Goal: Navigation & Orientation: Find specific page/section

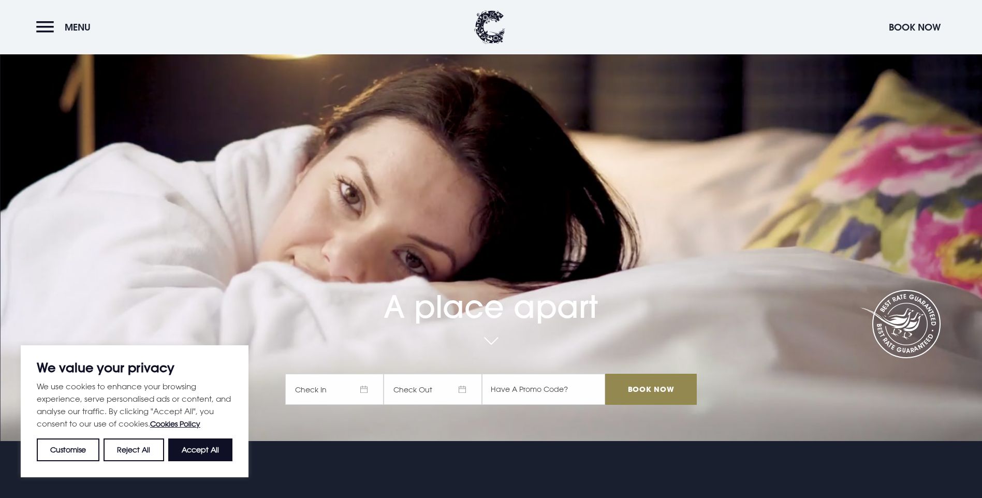
scroll to position [155, 0]
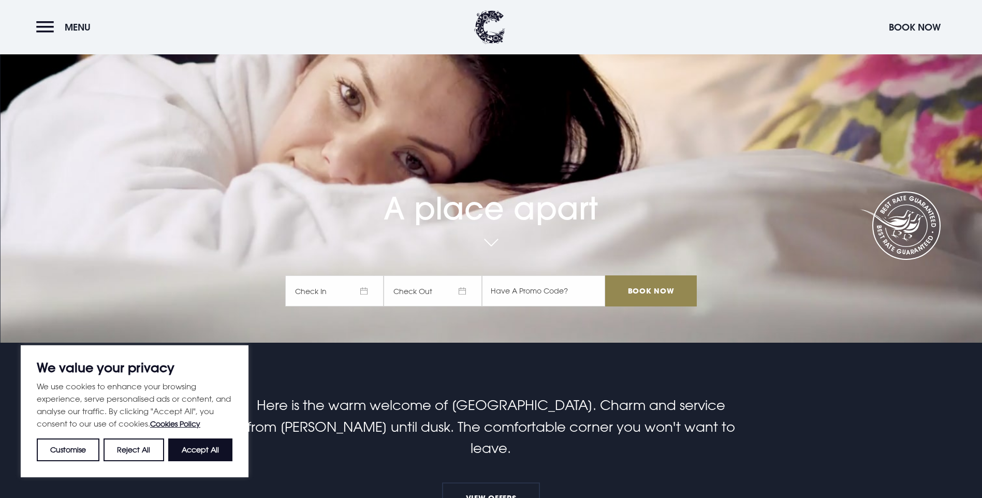
click at [195, 451] on button "Accept All" at bounding box center [200, 449] width 64 height 23
checkbox input "true"
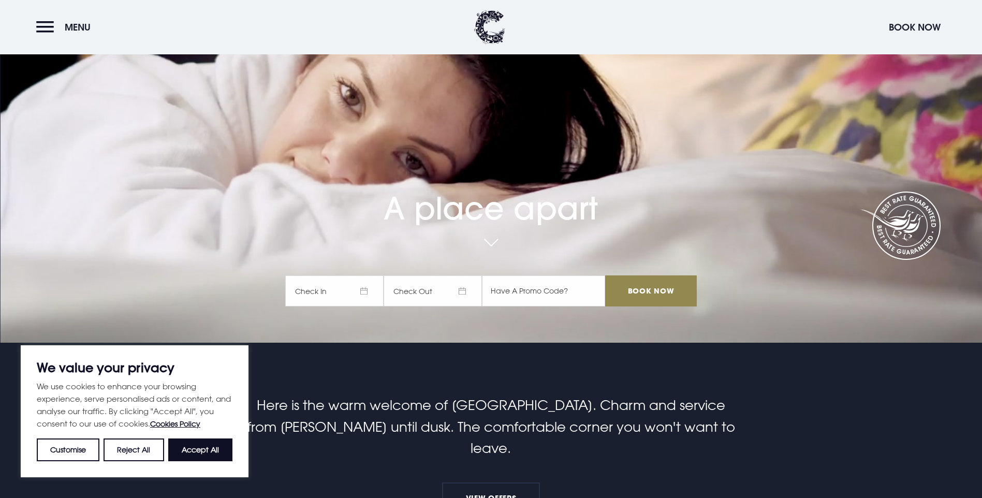
checkbox input "true"
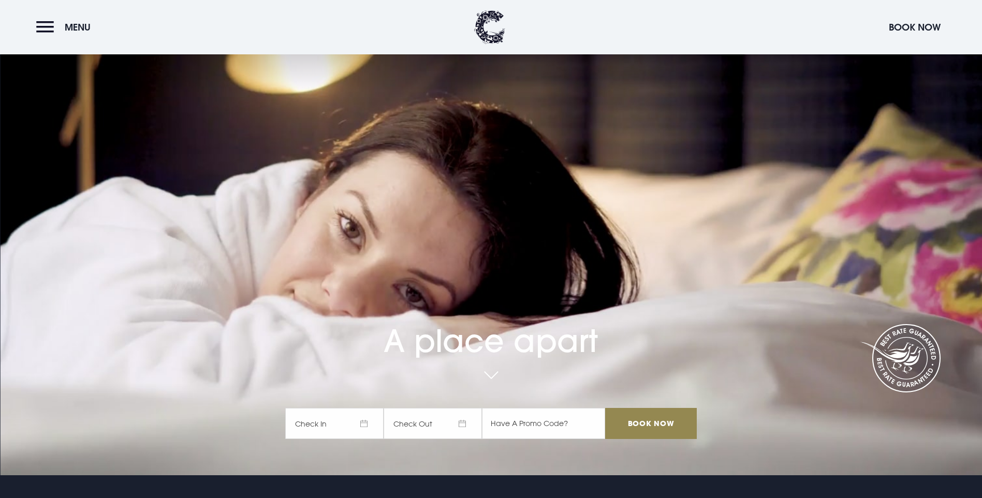
scroll to position [0, 0]
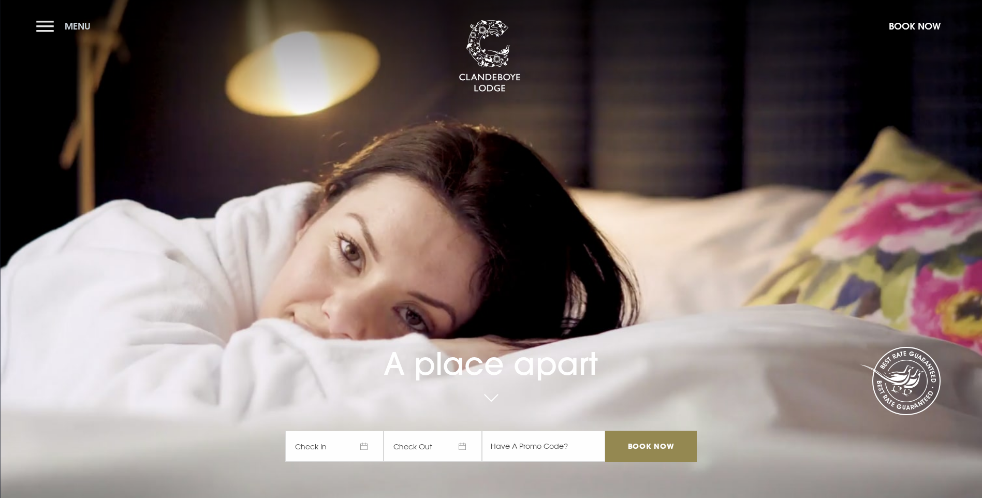
click at [42, 25] on button "Menu" at bounding box center [66, 26] width 60 height 22
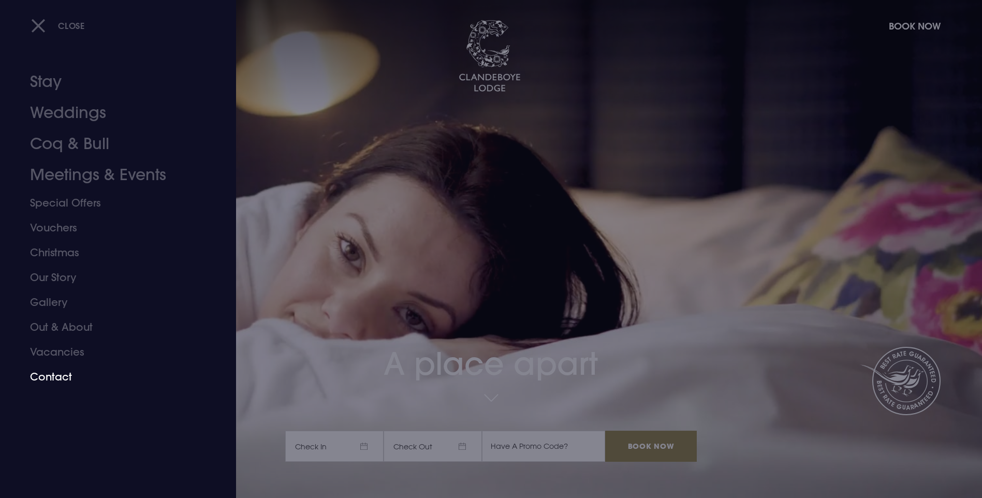
click at [94, 380] on link "Contact" at bounding box center [112, 376] width 164 height 25
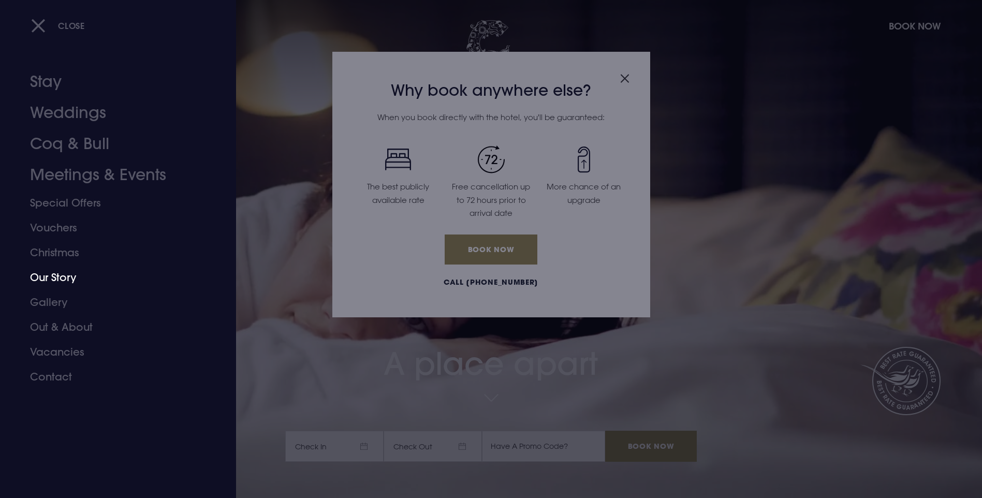
click at [51, 277] on link "Our Story" at bounding box center [112, 277] width 164 height 25
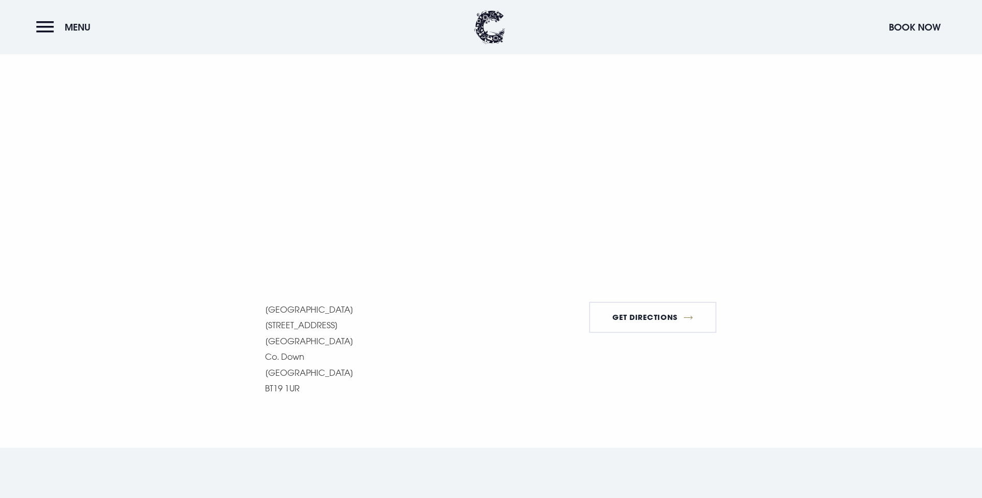
scroll to position [673, 0]
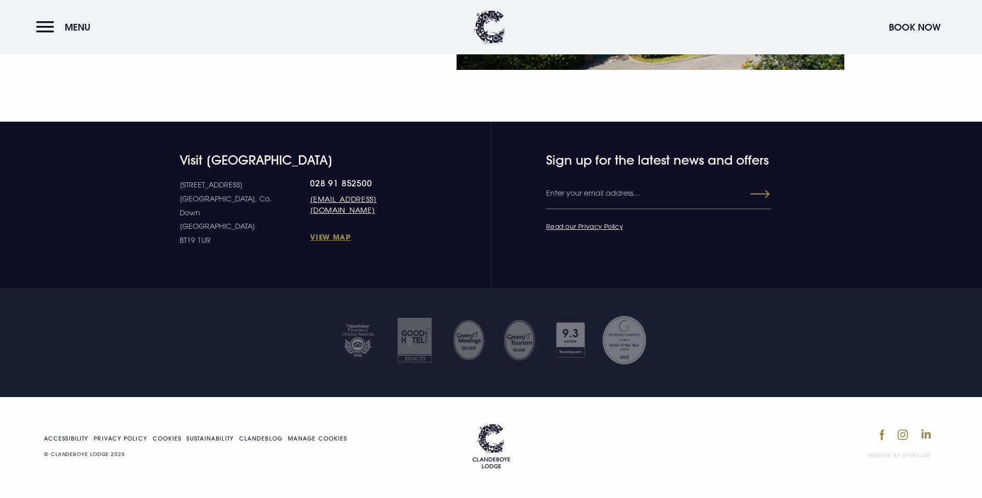
scroll to position [2053, 0]
click at [51, 28] on button "Menu" at bounding box center [66, 27] width 60 height 22
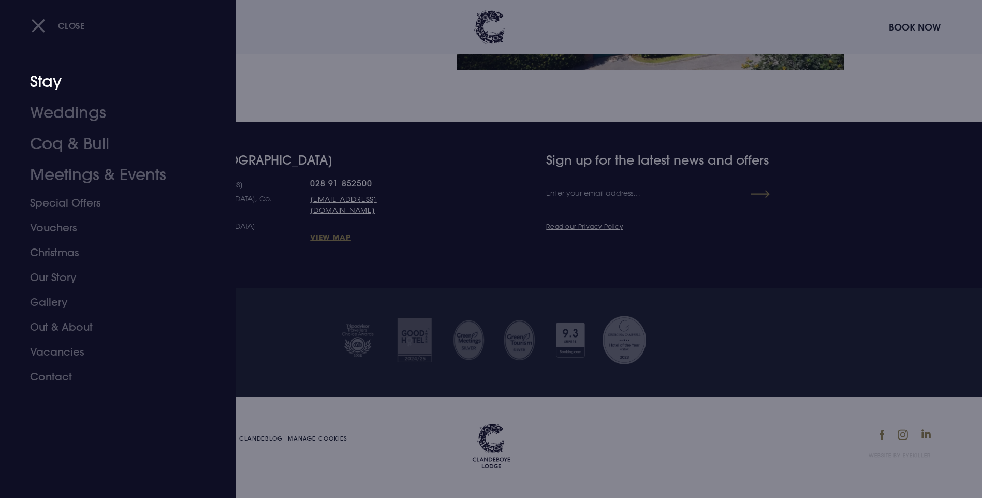
click at [56, 75] on link "Stay" at bounding box center [112, 81] width 164 height 31
